Goal: Transaction & Acquisition: Book appointment/travel/reservation

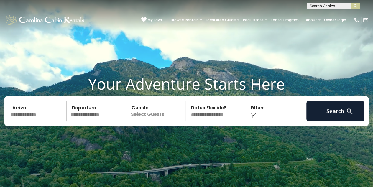
click at [44, 117] on input "text" at bounding box center [38, 111] width 58 height 21
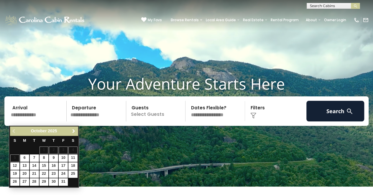
click at [73, 131] on span "Next" at bounding box center [73, 131] width 5 height 5
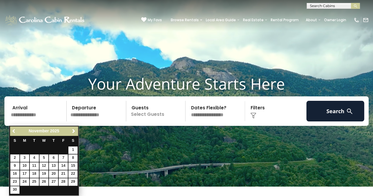
click at [12, 131] on span "Previous" at bounding box center [14, 131] width 5 height 5
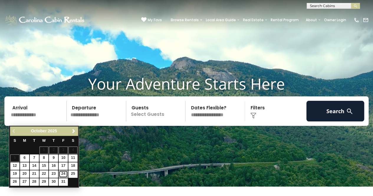
click at [62, 171] on link "24" at bounding box center [63, 174] width 9 height 7
type input "********"
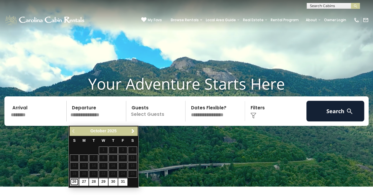
click at [74, 179] on link "26" at bounding box center [74, 182] width 9 height 7
type input "********"
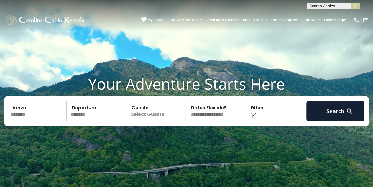
click at [155, 118] on p "Select Guests" at bounding box center [157, 111] width 58 height 21
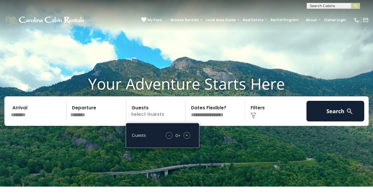
click at [188, 137] on span "+" at bounding box center [187, 135] width 2 height 6
click at [219, 115] on select "**********" at bounding box center [216, 111] width 58 height 21
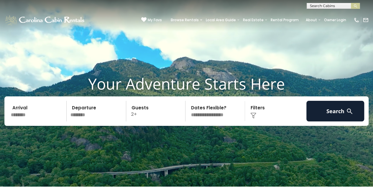
click at [187, 105] on select "**********" at bounding box center [216, 111] width 58 height 21
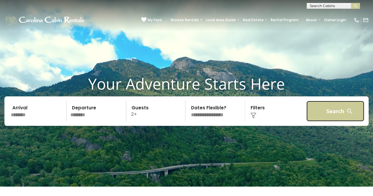
click at [328, 110] on button "Search" at bounding box center [336, 111] width 58 height 21
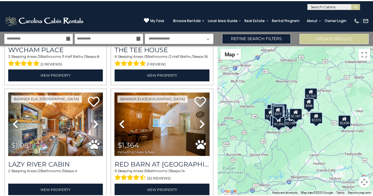
scroll to position [1620, 0]
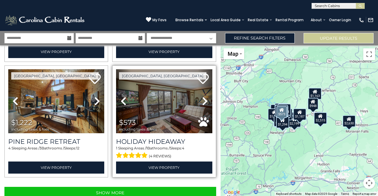
click at [202, 96] on icon at bounding box center [205, 100] width 6 height 9
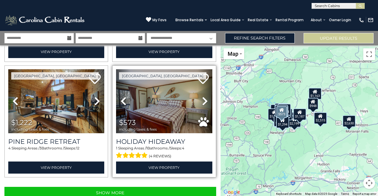
click at [202, 96] on icon at bounding box center [205, 100] width 6 height 9
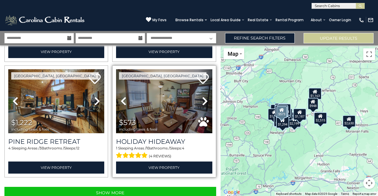
click at [202, 96] on icon at bounding box center [205, 100] width 6 height 9
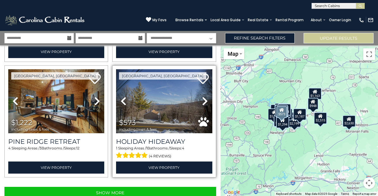
click at [202, 96] on icon at bounding box center [205, 100] width 6 height 9
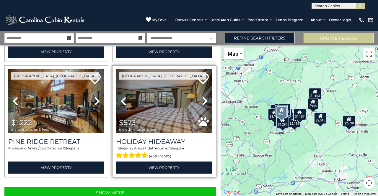
click at [202, 96] on icon at bounding box center [205, 100] width 6 height 9
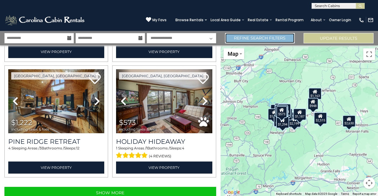
click at [287, 38] on link "Refine Search Filters" at bounding box center [260, 38] width 70 height 10
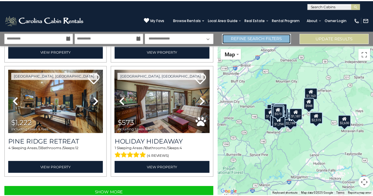
scroll to position [1606, 0]
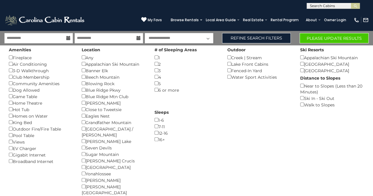
click at [159, 60] on div "1 ()" at bounding box center [187, 57] width 64 height 6
click at [332, 37] on button "Please Update Results" at bounding box center [334, 38] width 69 height 10
